Goal: Information Seeking & Learning: Learn about a topic

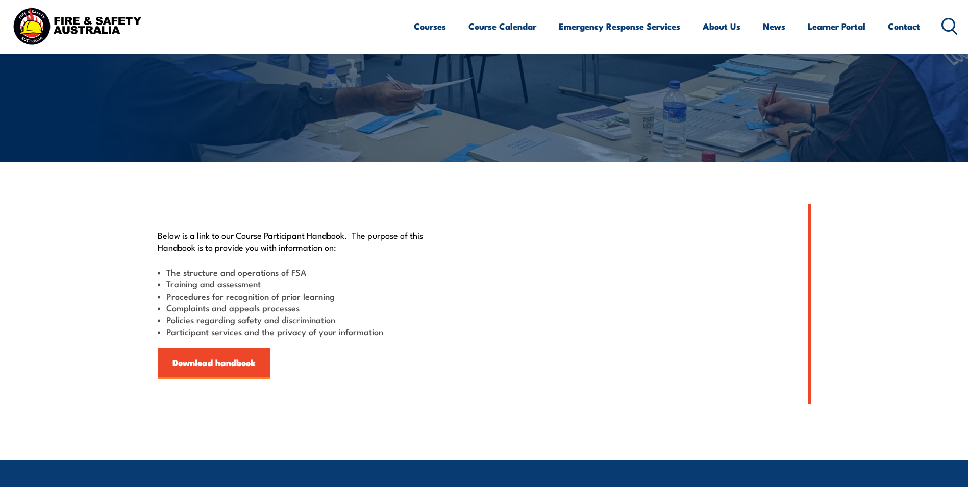
scroll to position [153, 0]
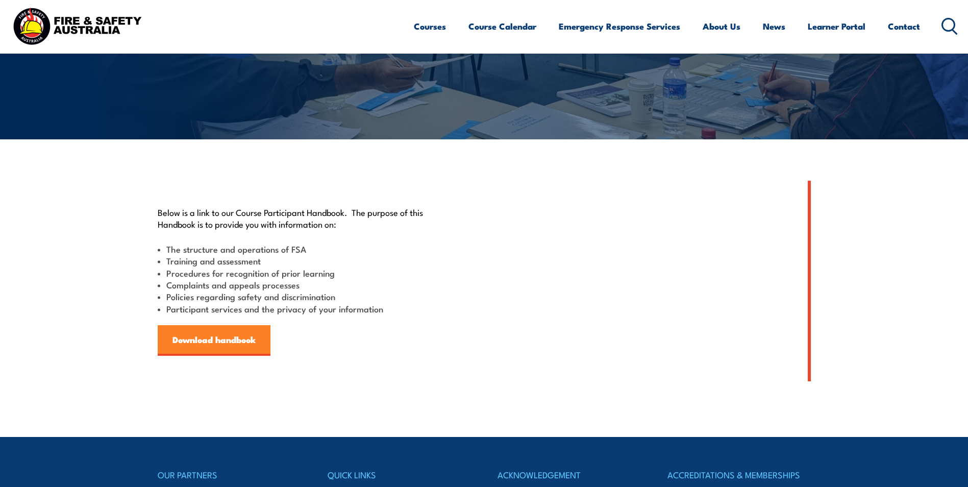
click at [226, 336] on link "Download handbook" at bounding box center [214, 340] width 113 height 31
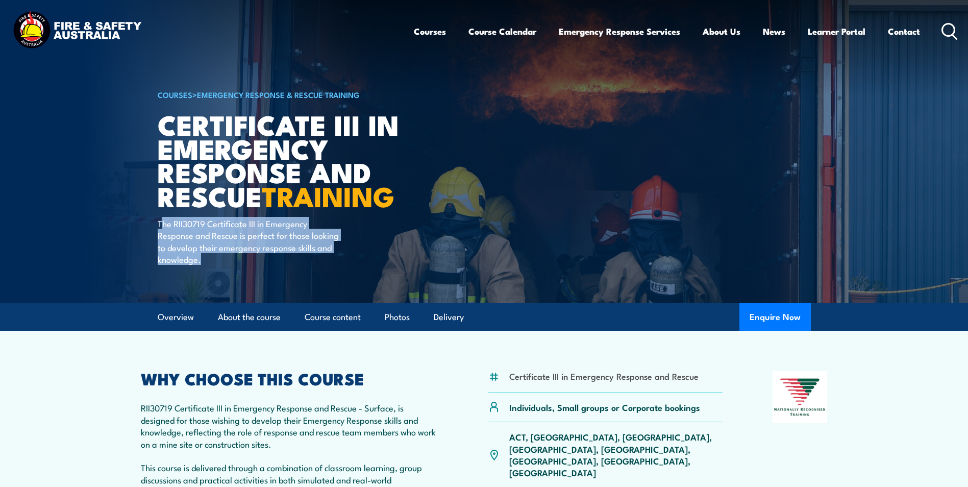
drag, startPoint x: 163, startPoint y: 224, endPoint x: 217, endPoint y: 266, distance: 68.3
click at [217, 266] on div "COURSES > Emergency Response & Rescue Training Certificate III in Emergency Res…" at bounding box center [284, 151] width 252 height 303
drag, startPoint x: 217, startPoint y: 266, endPoint x: 212, endPoint y: 264, distance: 5.7
click at [217, 266] on div "COURSES > Emergency Response & Rescue Training Certificate III in Emergency Res…" at bounding box center [284, 151] width 252 height 303
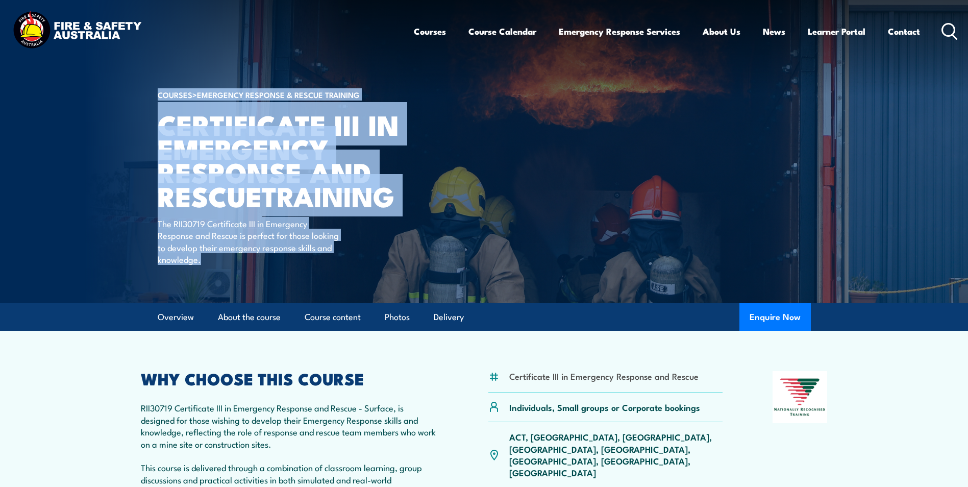
drag, startPoint x: 206, startPoint y: 264, endPoint x: 144, endPoint y: 228, distance: 71.0
click at [144, 228] on section "COURSES > Emergency Response & Rescue Training Certificate III in Emergency Res…" at bounding box center [484, 151] width 968 height 303
click at [144, 228] on img at bounding box center [484, 151] width 968 height 303
click at [181, 208] on h1 "Certificate III in Emergency Response and Rescue TRAINING" at bounding box center [284, 159] width 252 height 95
drag, startPoint x: 201, startPoint y: 262, endPoint x: 143, endPoint y: 131, distance: 143.4
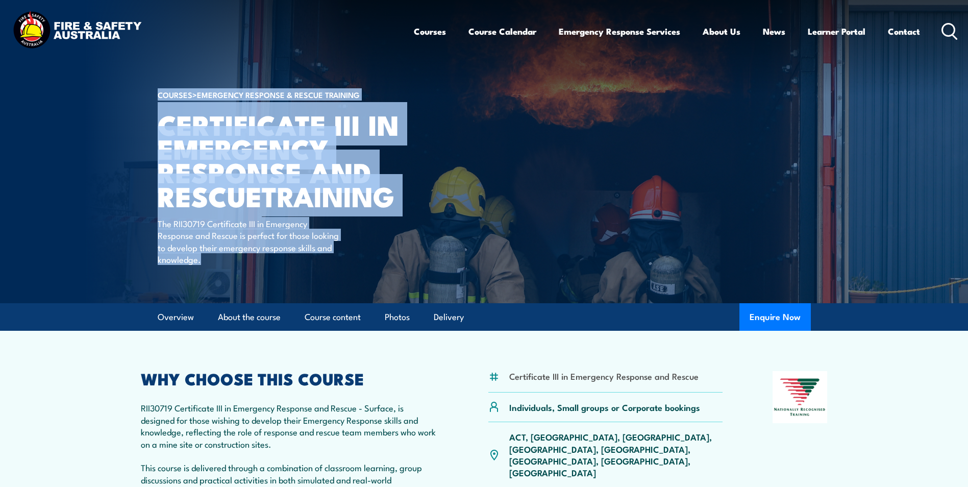
click at [143, 131] on section "COURSES > Emergency Response & Rescue Training Certificate III in Emergency Res…" at bounding box center [484, 151] width 968 height 303
drag, startPoint x: 143, startPoint y: 131, endPoint x: 131, endPoint y: 157, distance: 28.1
click at [131, 157] on img at bounding box center [484, 151] width 968 height 303
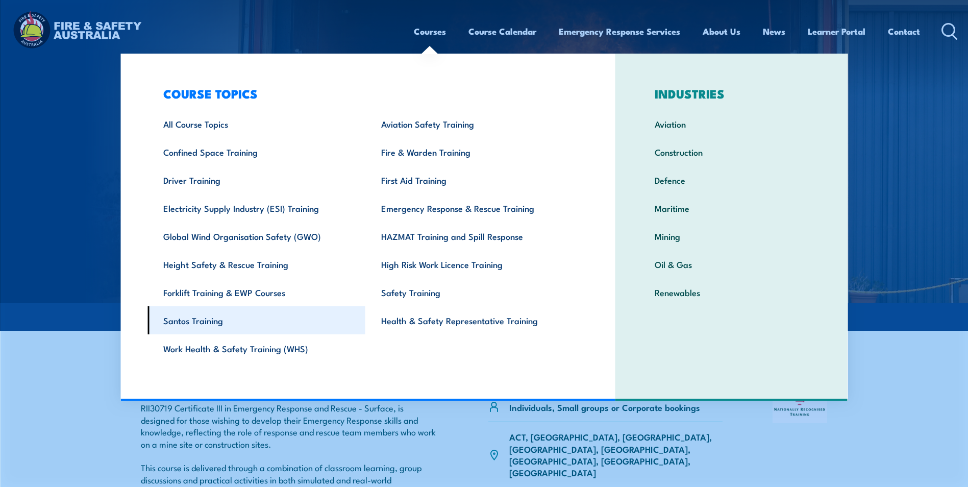
click at [177, 320] on link "Santos Training" at bounding box center [256, 320] width 218 height 28
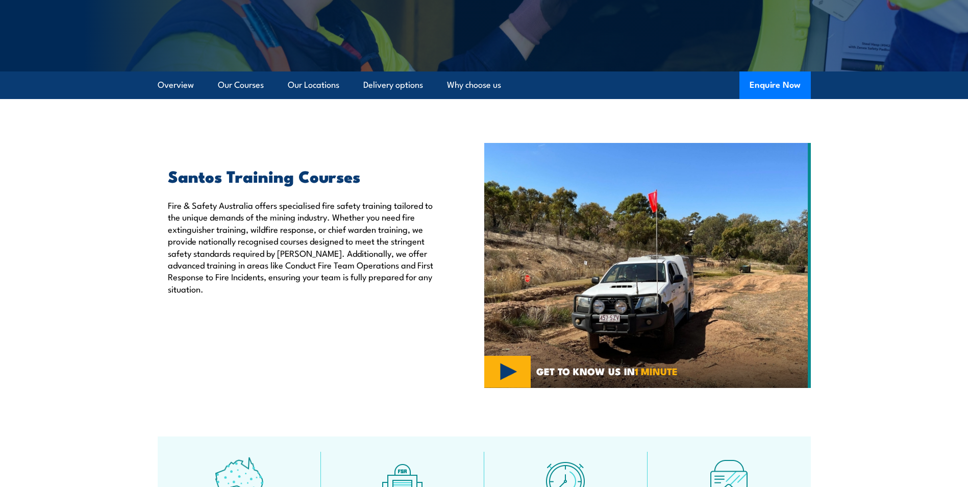
scroll to position [255, 0]
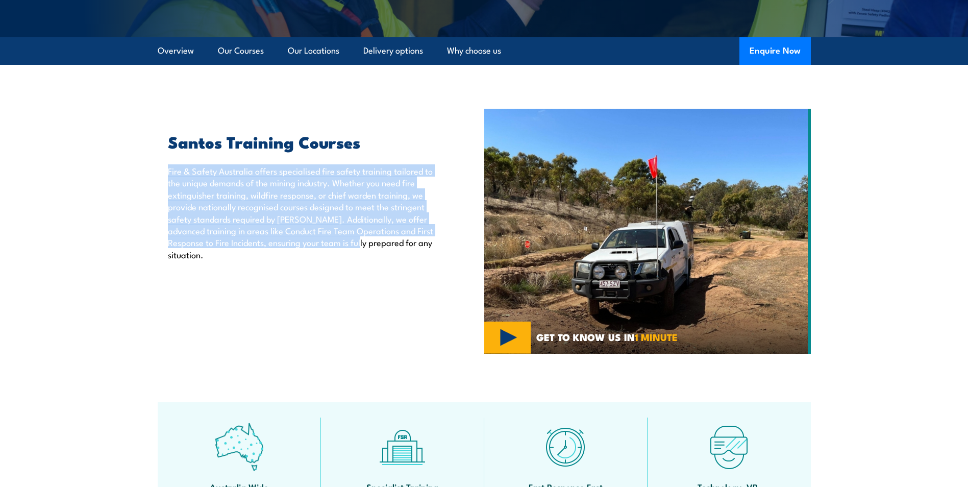
drag, startPoint x: 152, startPoint y: 165, endPoint x: 348, endPoint y: 249, distance: 213.4
click at [348, 249] on section "Santos Training Courses Fire & Safety Australia offers specialised fire safety …" at bounding box center [484, 231] width 968 height 245
click at [348, 249] on div "Santos Training Courses Fire & Safety Australia offers specialised fire safety …" at bounding box center [321, 231] width 326 height 245
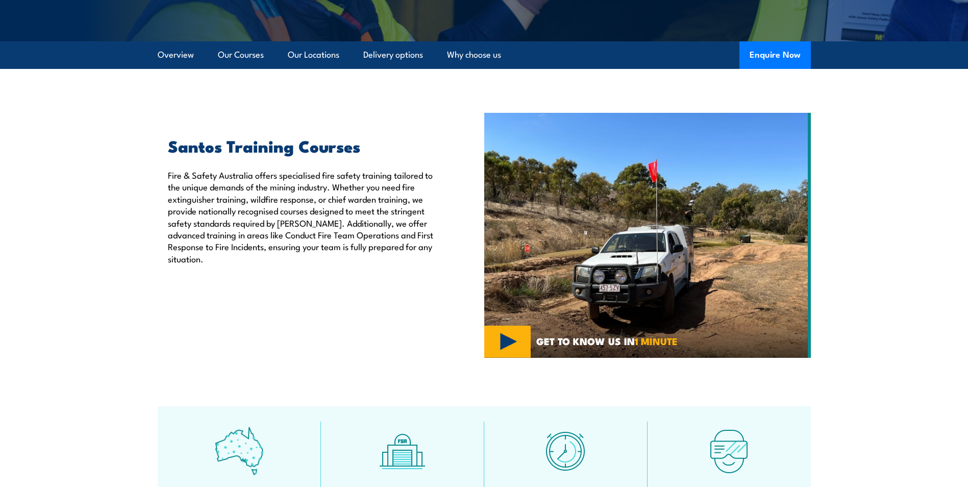
scroll to position [0, 0]
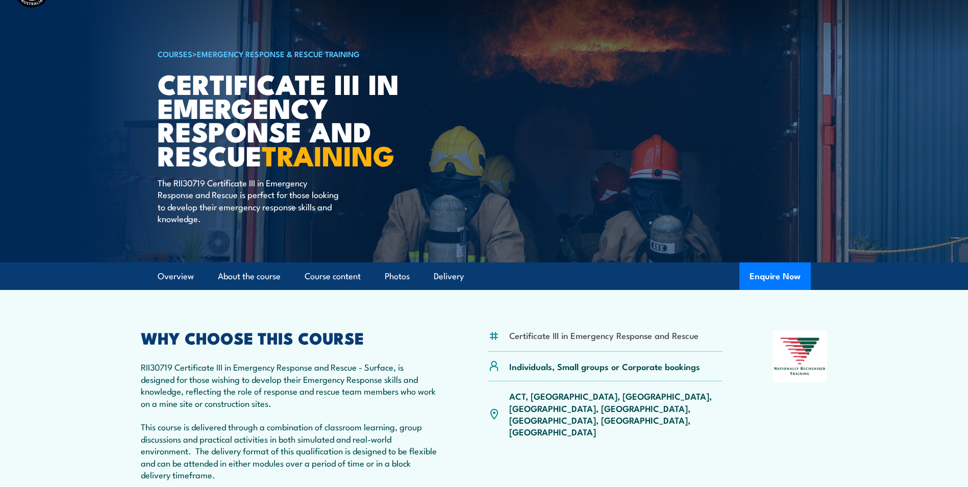
scroll to position [48, 0]
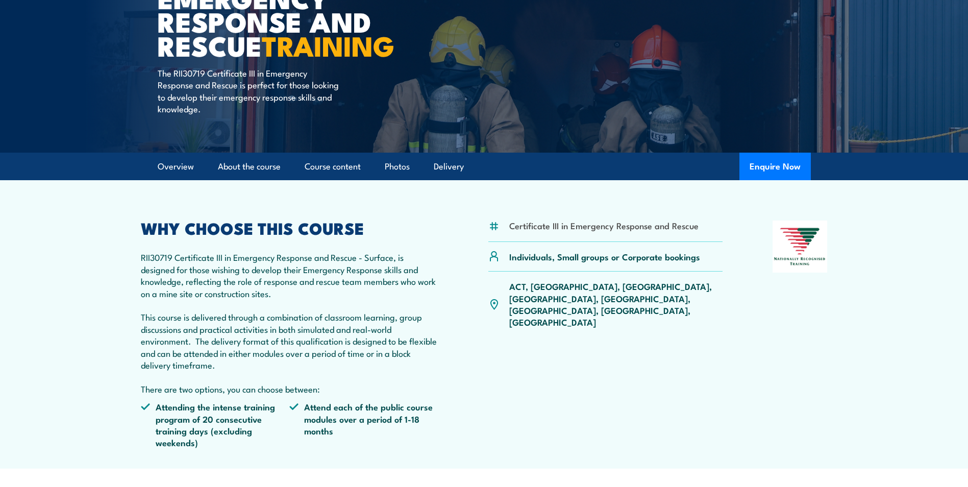
scroll to position [149, 0]
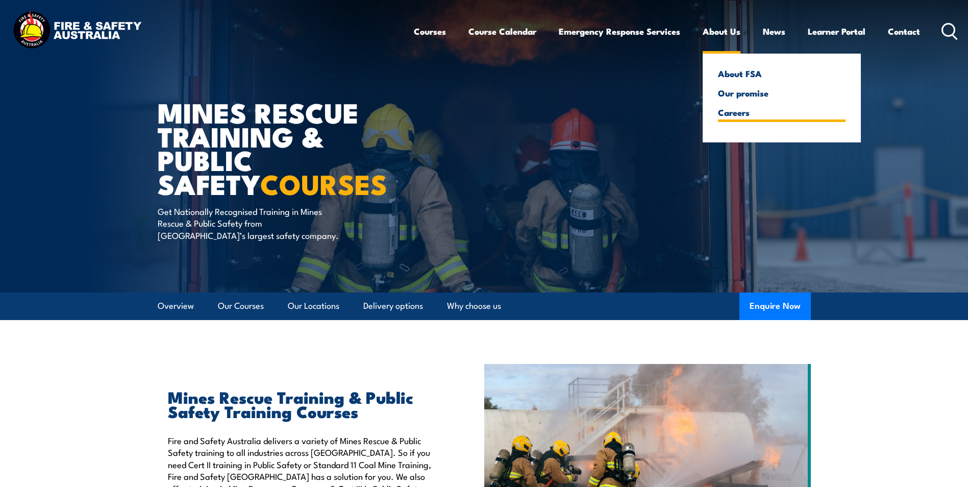
click at [740, 108] on link "Careers" at bounding box center [782, 112] width 128 height 9
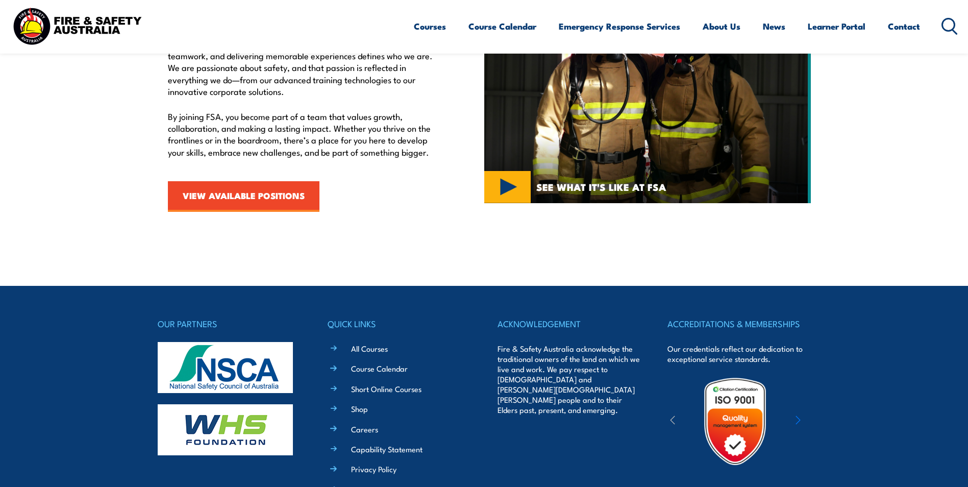
scroll to position [547, 0]
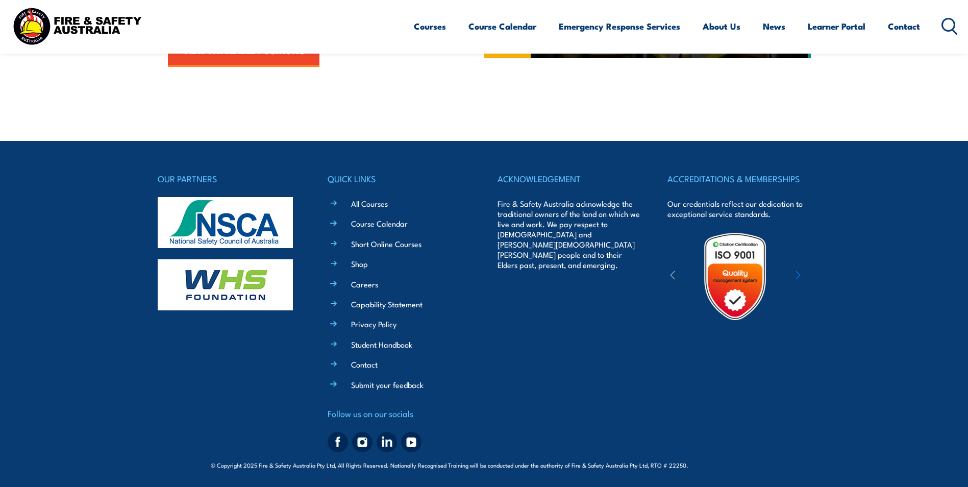
drag, startPoint x: 455, startPoint y: 319, endPoint x: 457, endPoint y: 262, distance: 57.7
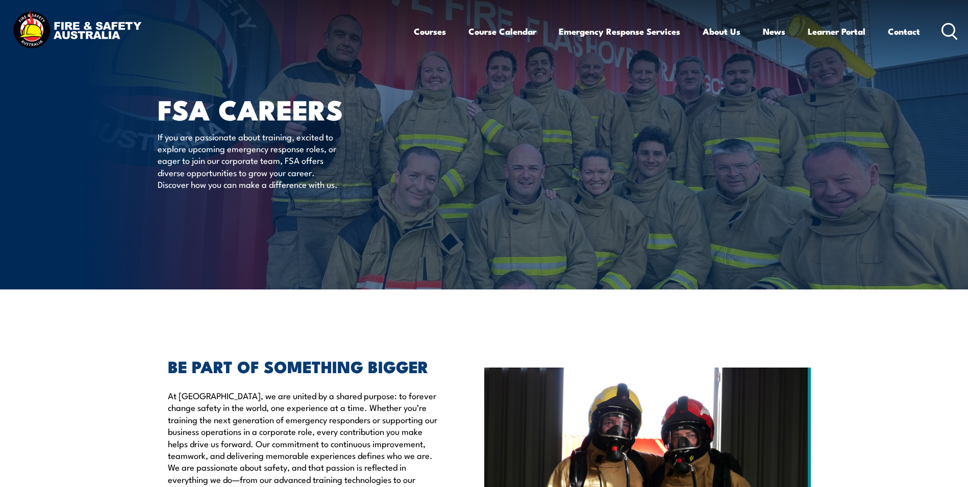
scroll to position [0, 0]
